Goal: Task Accomplishment & Management: Manage account settings

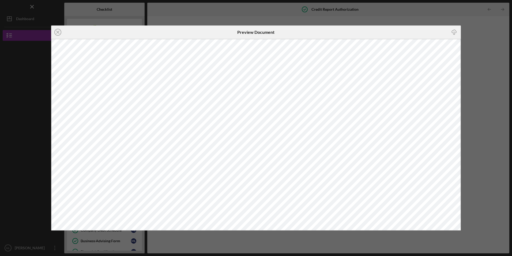
scroll to position [54, 0]
click at [56, 32] on icon "Icon/Close" at bounding box center [57, 31] width 13 height 13
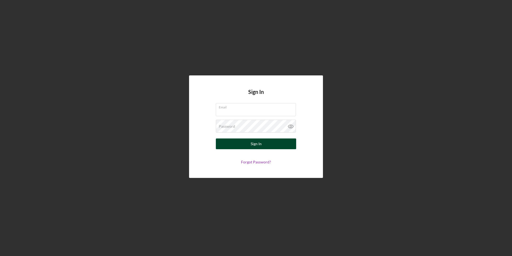
type input "[EMAIL_ADDRESS][DOMAIN_NAME]"
click at [229, 144] on button "Sign In" at bounding box center [256, 143] width 80 height 11
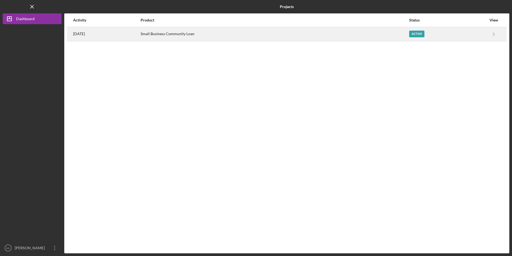
click at [140, 39] on div "[DATE]" at bounding box center [106, 33] width 67 height 13
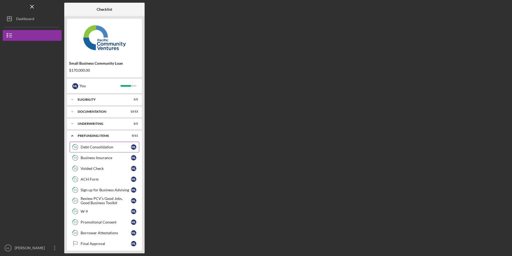
click at [88, 146] on div "Debt Consolidation" at bounding box center [106, 147] width 50 height 4
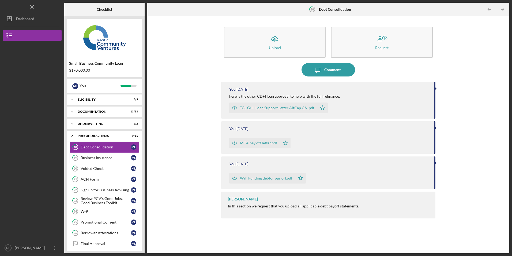
click at [88, 161] on link "19 Business Insurance M L" at bounding box center [105, 157] width 70 height 11
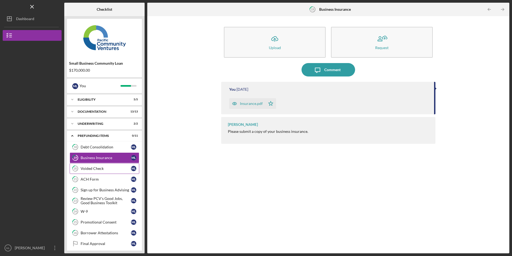
click at [88, 168] on div "Voided Check" at bounding box center [106, 168] width 50 height 4
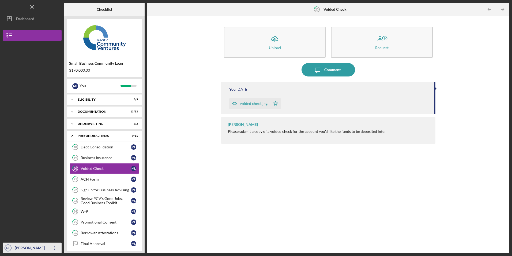
click at [54, 248] on icon "Icon/Overflow" at bounding box center [54, 247] width 13 height 13
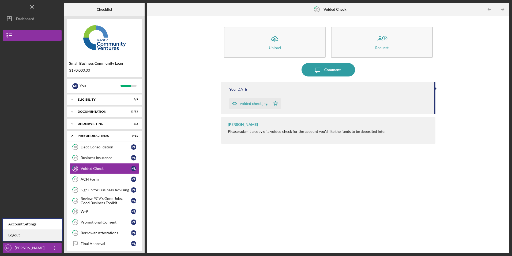
click at [50, 236] on link "Logout" at bounding box center [32, 234] width 59 height 11
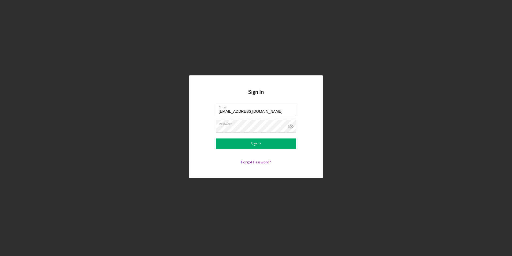
drag, startPoint x: 265, startPoint y: 111, endPoint x: 188, endPoint y: 118, distance: 77.2
click at [188, 118] on div "Sign In Email [EMAIL_ADDRESS][DOMAIN_NAME] Password Sign In Forgot Password?" at bounding box center [256, 126] width 507 height 253
type input "[EMAIL_ADDRESS][DOMAIN_NAME]"
click at [239, 144] on button "Sign In" at bounding box center [256, 143] width 80 height 11
